Goal: Information Seeking & Learning: Learn about a topic

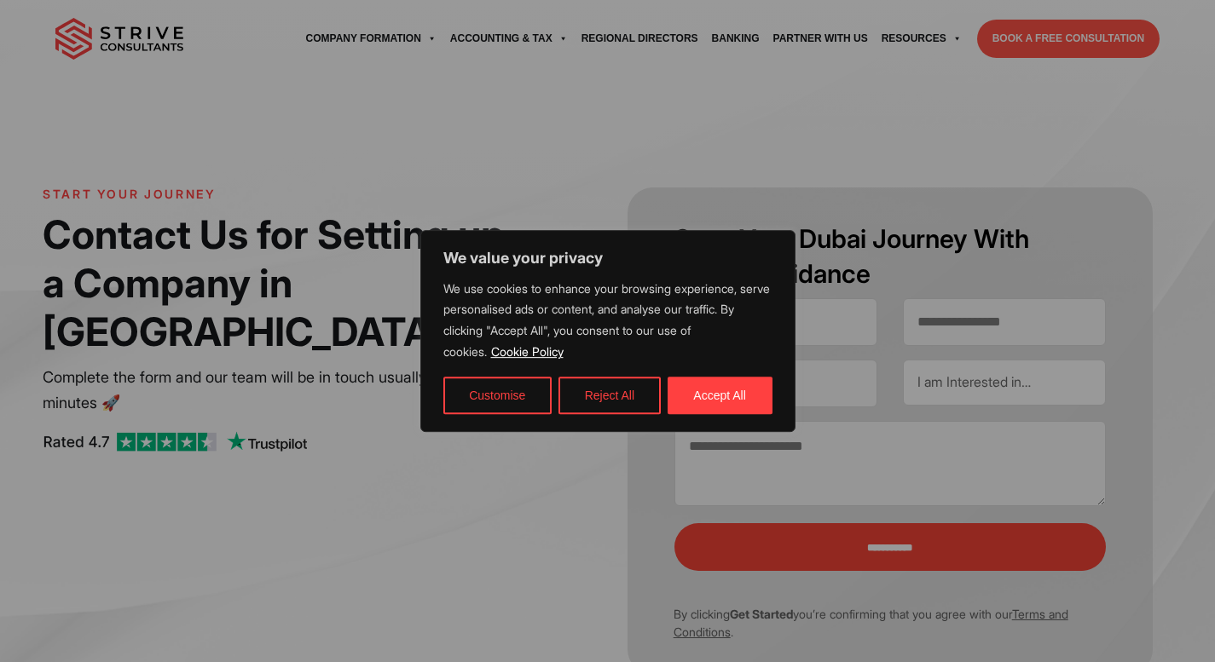
select select "Contact form"
click at [620, 400] on button "Reject All" at bounding box center [609, 396] width 102 height 38
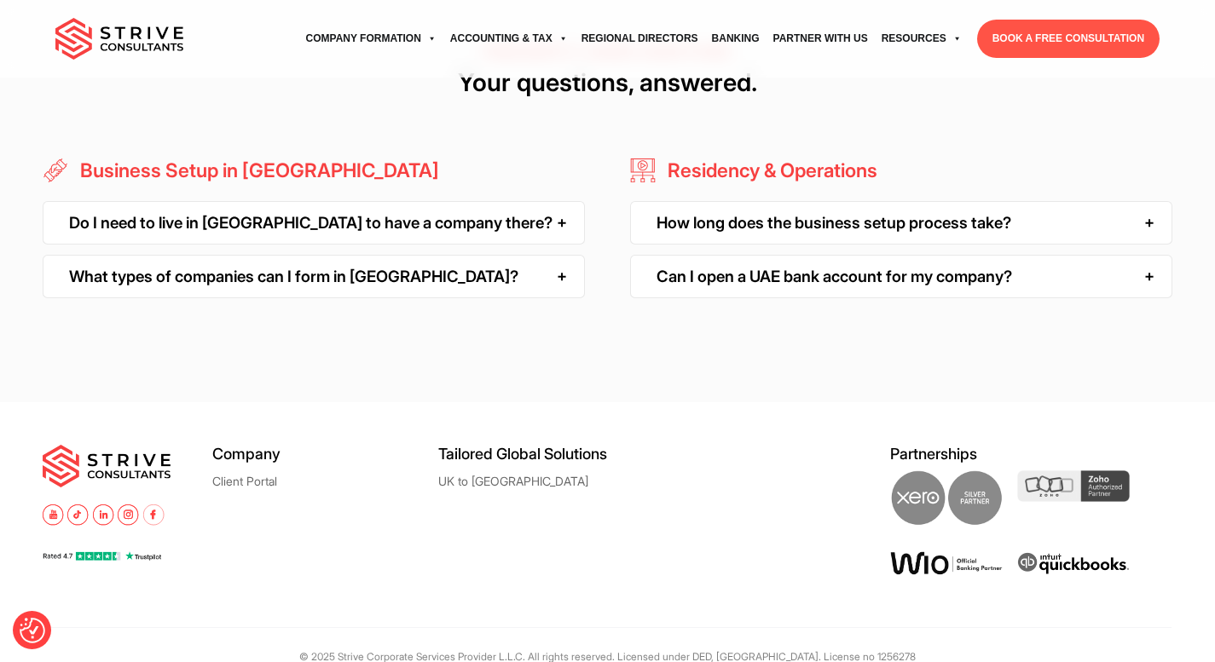
scroll to position [1638, 0]
click at [446, 299] on div "What types of companies can I form in [GEOGRAPHIC_DATA]?" at bounding box center [314, 277] width 542 height 43
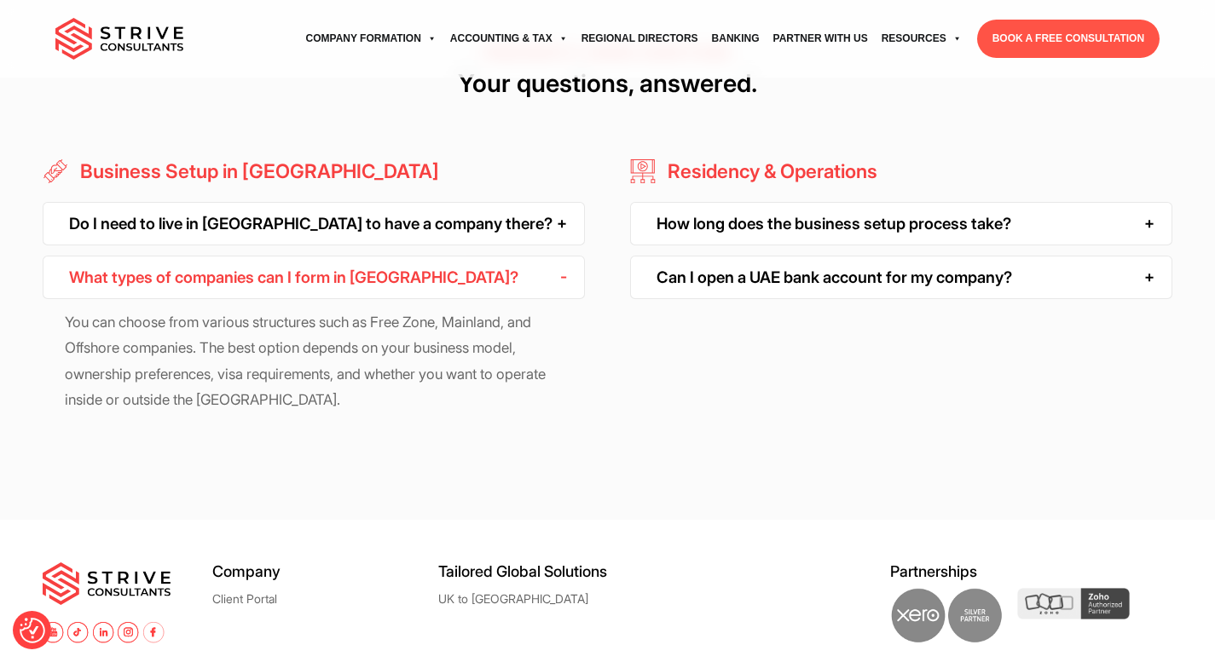
click at [521, 245] on div "Do I need to live in [GEOGRAPHIC_DATA] to have a company there?" at bounding box center [314, 223] width 542 height 43
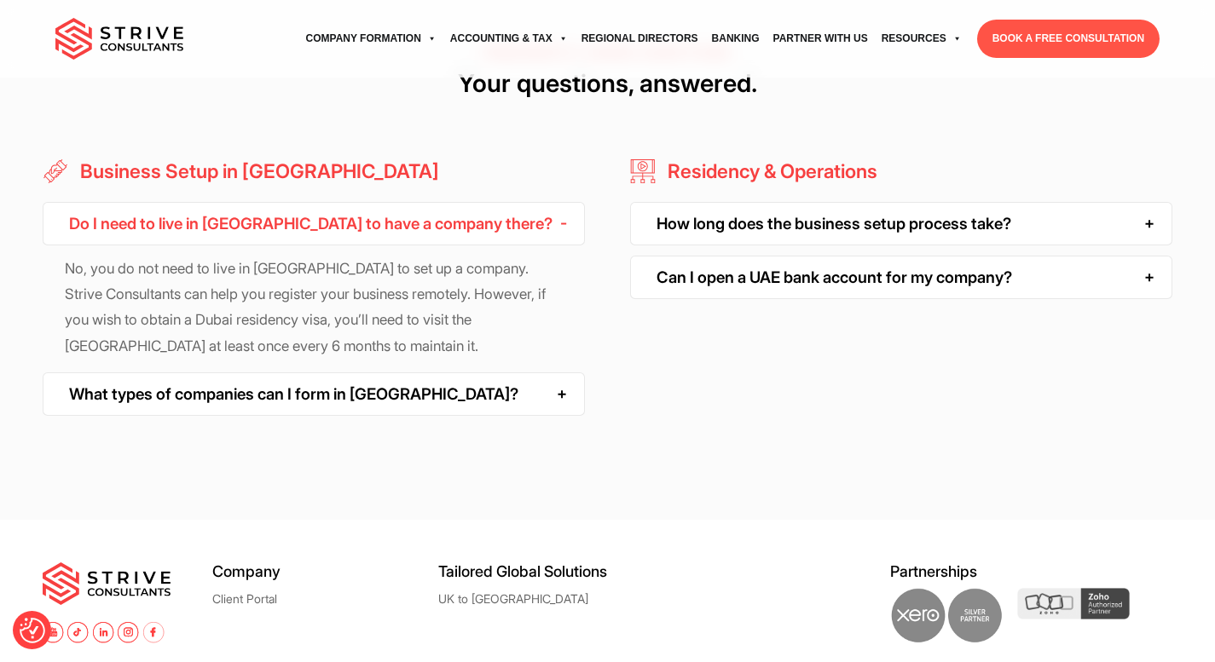
scroll to position [1642, 0]
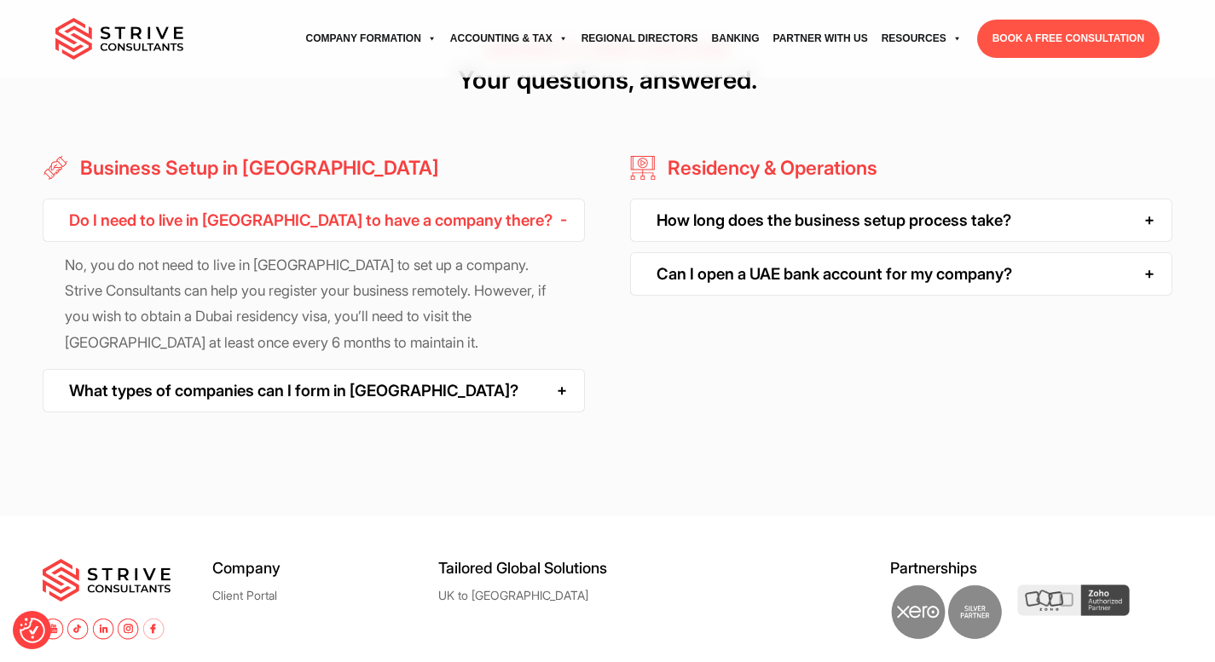
click at [1150, 241] on div "How long does the business setup process take?" at bounding box center [901, 220] width 542 height 43
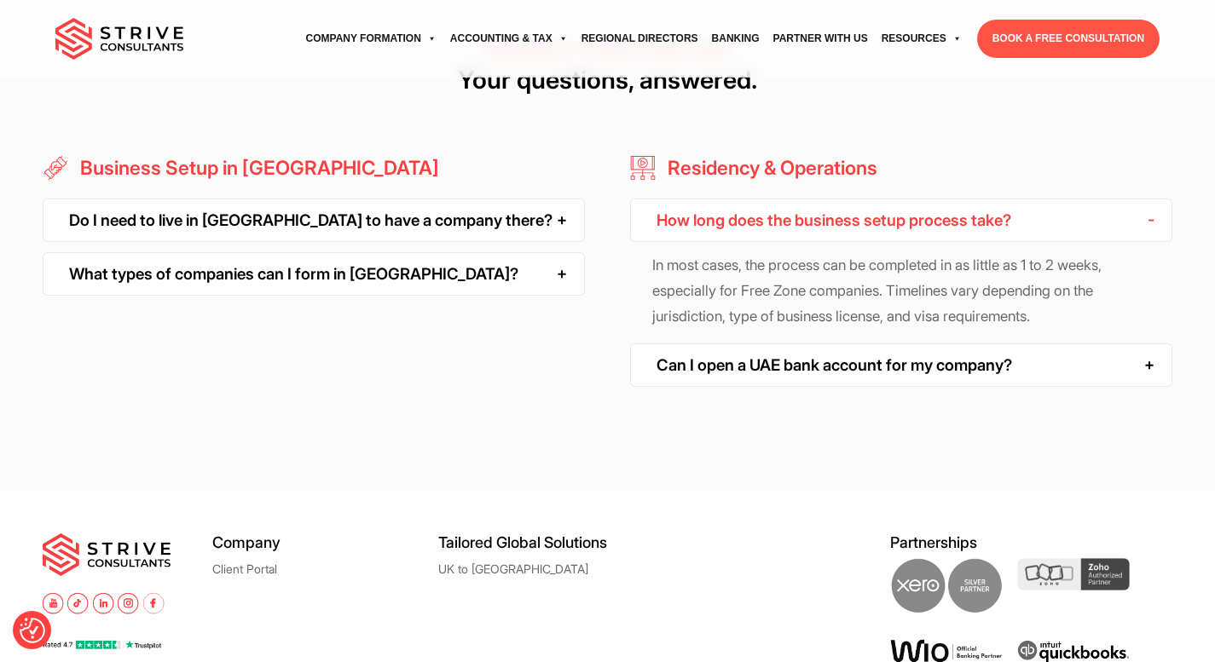
click at [1105, 372] on div "Can I open a UAE bank account for my company?" at bounding box center [901, 364] width 542 height 43
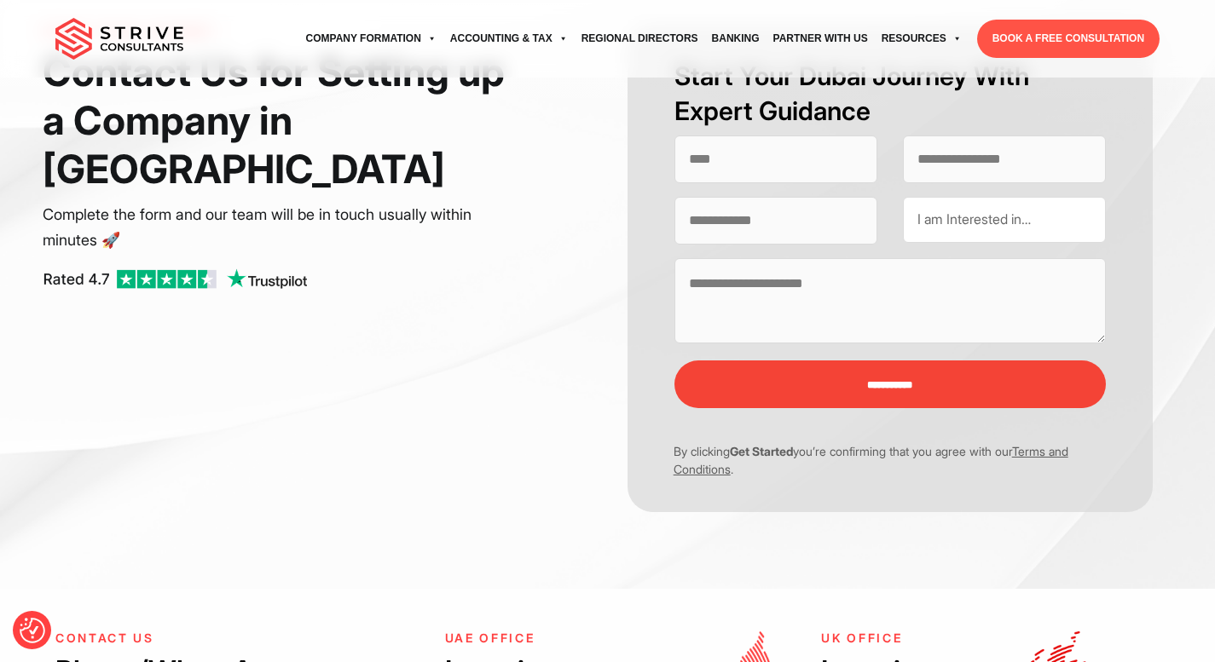
scroll to position [0, 0]
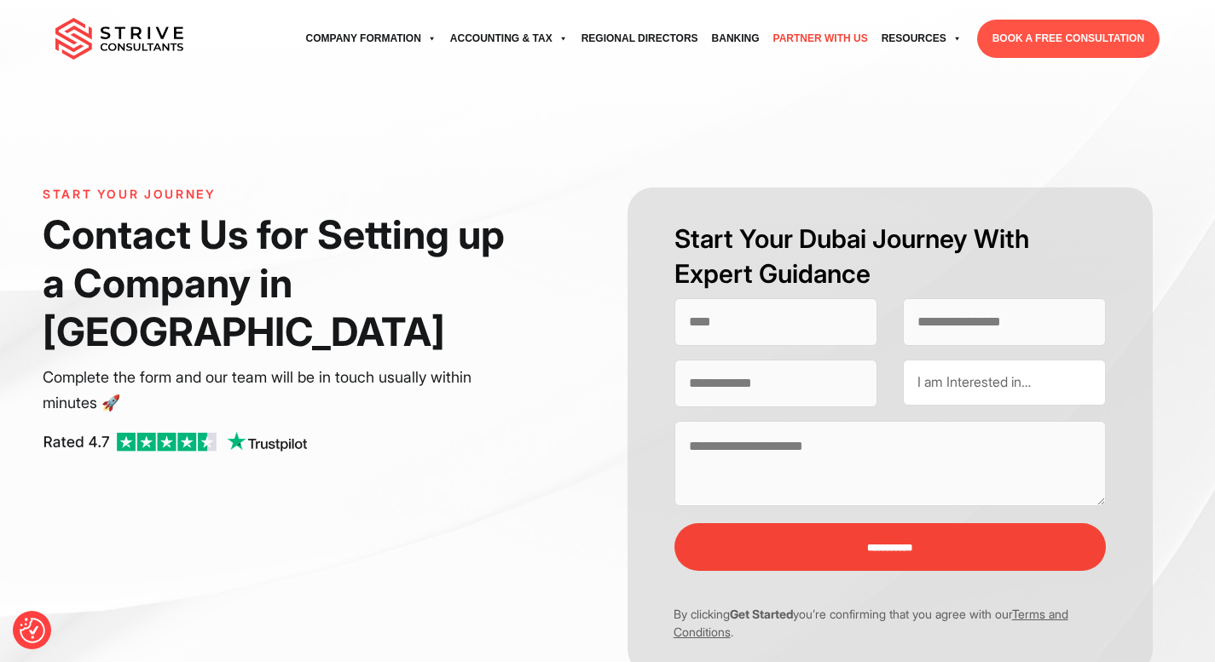
click at [809, 42] on link "Partner with Us" at bounding box center [820, 38] width 108 height 47
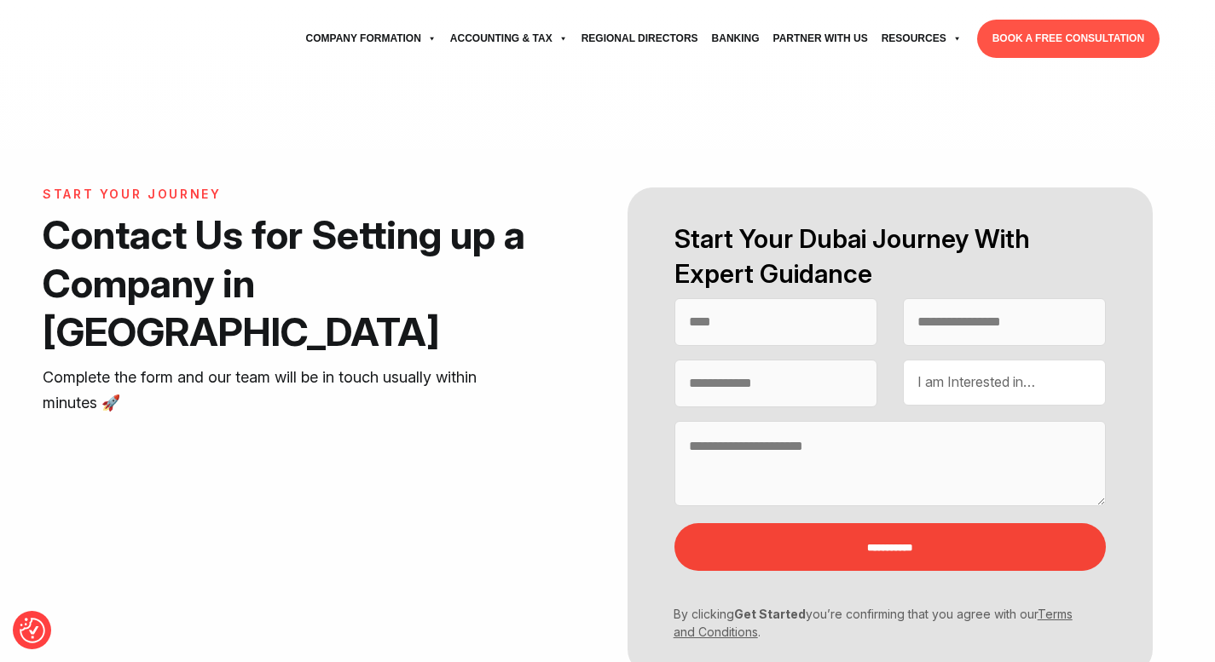
select select "Contact form"
